Goal: Find specific page/section: Find specific page/section

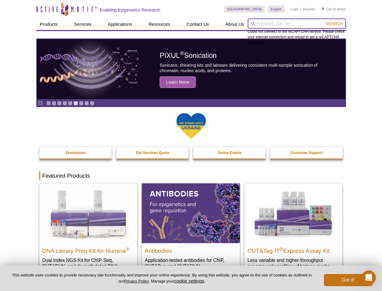
click at [297, 24] on input "search" at bounding box center [297, 23] width 98 height 10
click at [335, 24] on span "Search" at bounding box center [335, 23] width 18 height 5
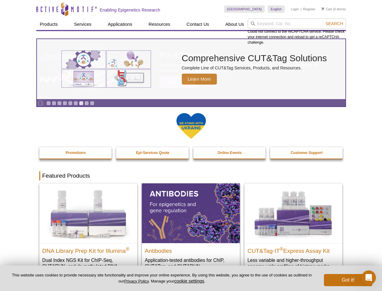
click at [40, 103] on icon "Pause" at bounding box center [40, 103] width 4 height 4
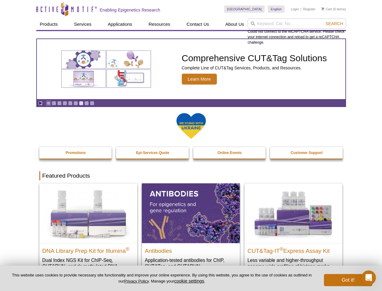
click at [48, 103] on link "Go to slide 1" at bounding box center [48, 103] width 5 height 5
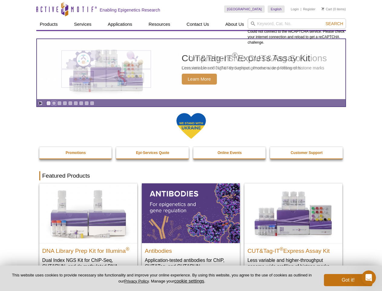
click at [54, 103] on link "Go to slide 2" at bounding box center [54, 103] width 5 height 5
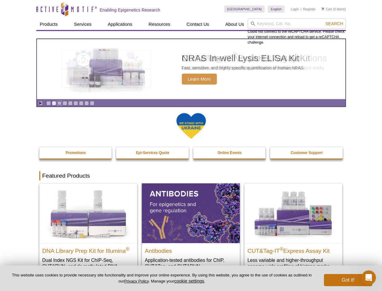
click at [59, 103] on link "Go to slide 3" at bounding box center [59, 103] width 5 height 5
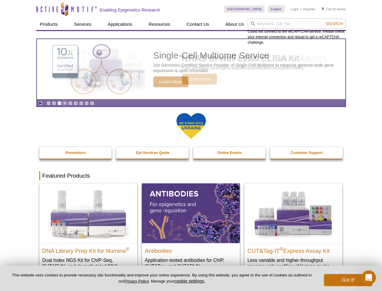
click at [65, 103] on link "Go to slide 4" at bounding box center [65, 103] width 5 height 5
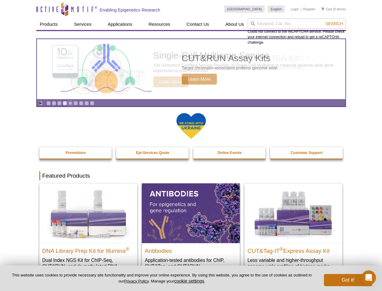
click at [70, 103] on link "Go to slide 5" at bounding box center [70, 103] width 5 height 5
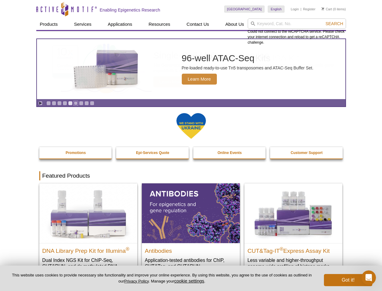
click at [76, 103] on link "Go to slide 6" at bounding box center [76, 103] width 5 height 5
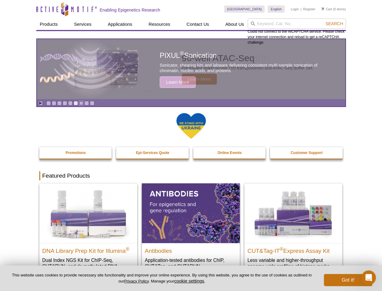
click at [81, 103] on link "Go to slide 7" at bounding box center [81, 103] width 5 height 5
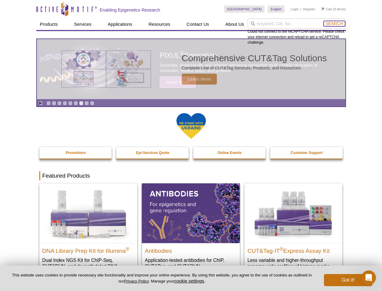
click at [335, 24] on span "Search" at bounding box center [335, 23] width 18 height 5
